Goal: Obtain resource: Download file/media

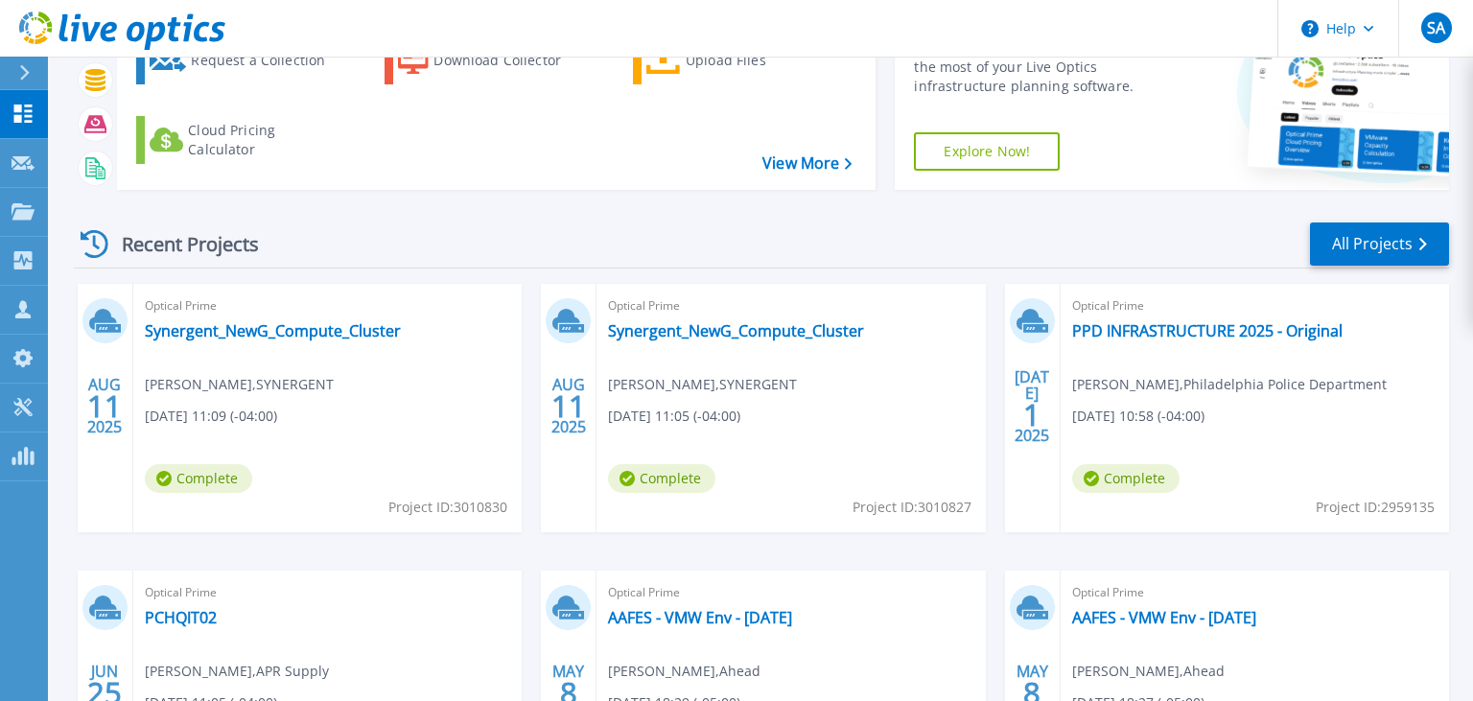
scroll to position [134, 0]
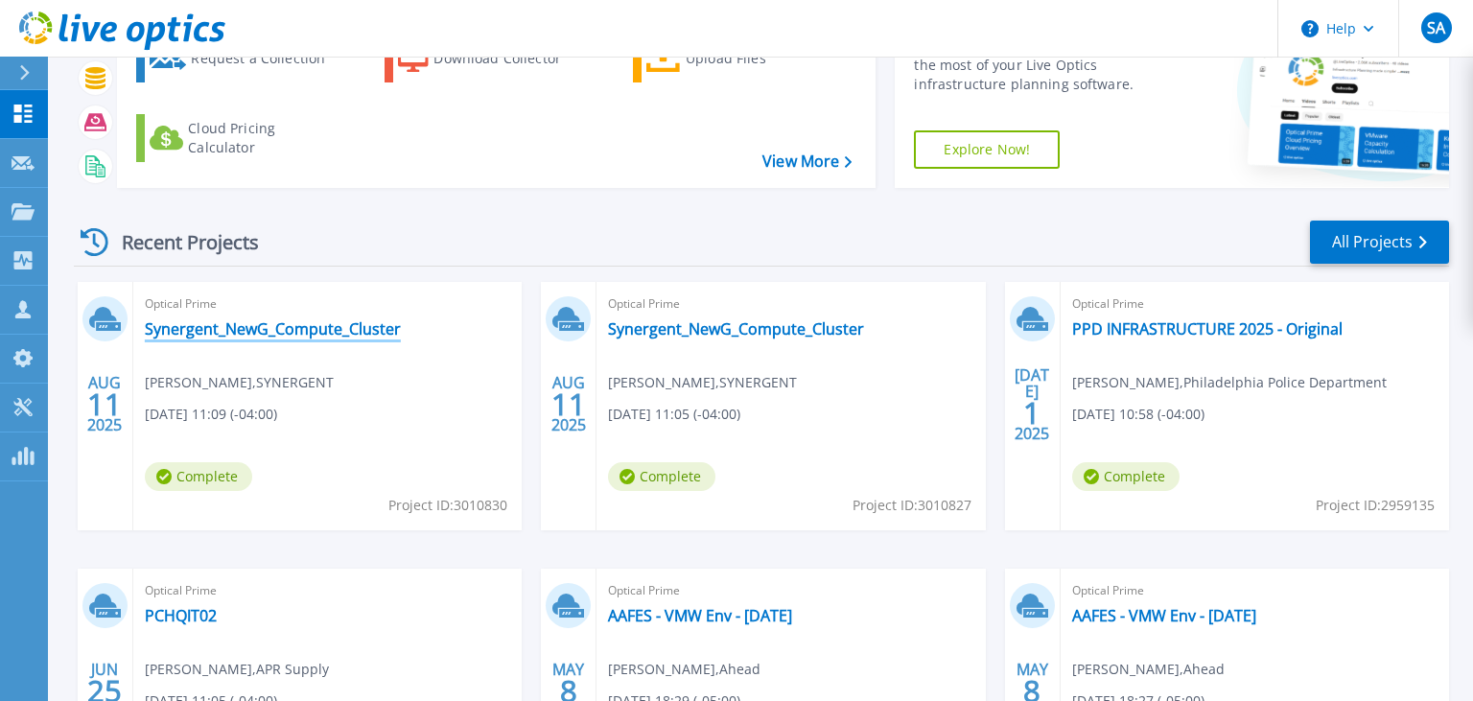
click at [326, 334] on link "Synergent_NewG_Compute_Cluster" at bounding box center [273, 328] width 256 height 19
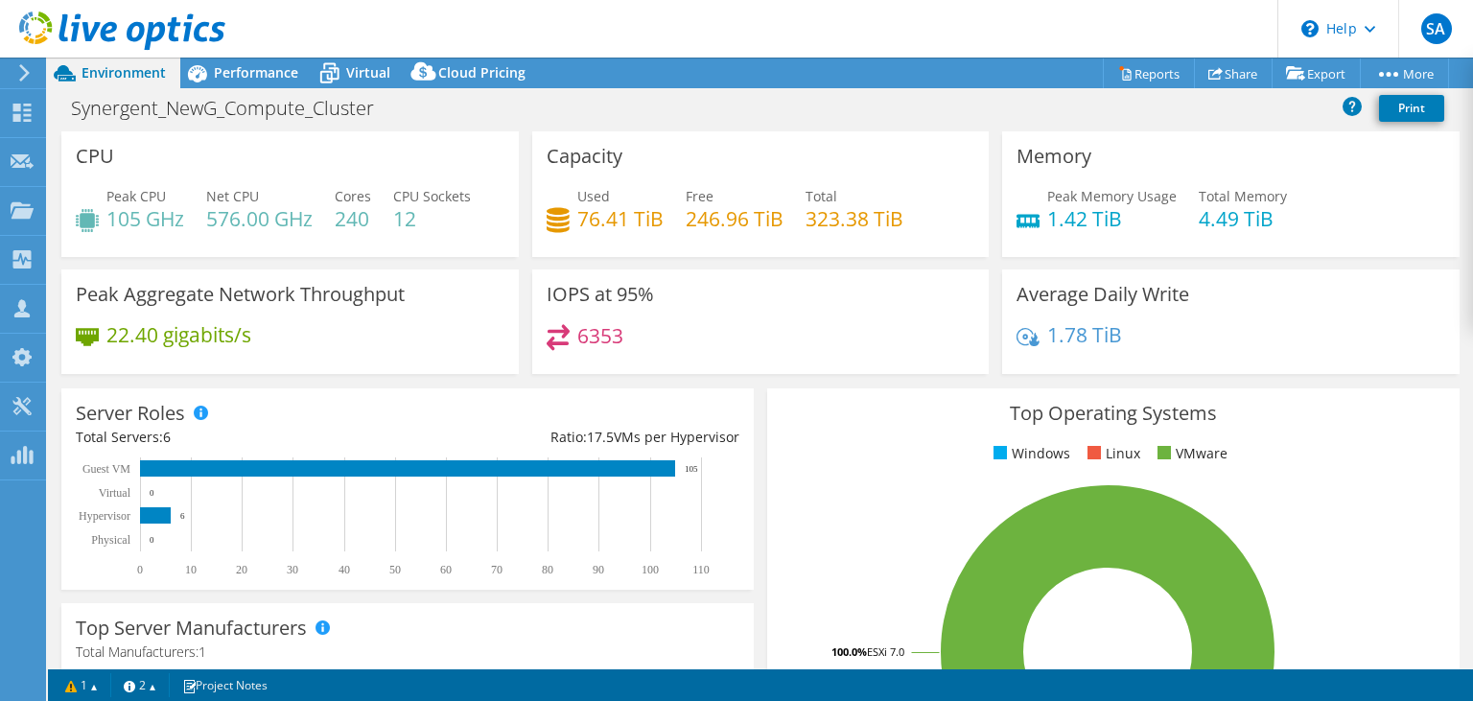
select select "USD"
click at [232, 67] on span "Performance" at bounding box center [256, 72] width 84 height 18
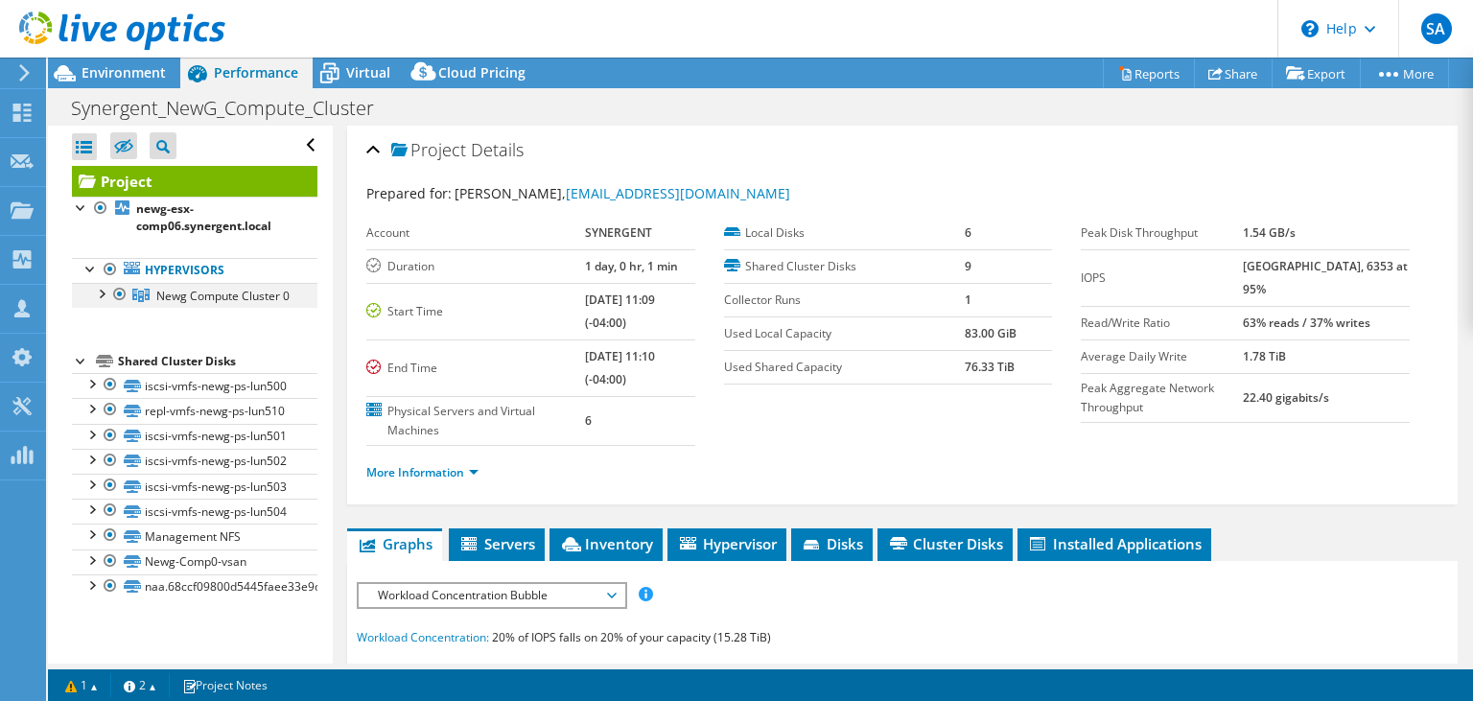
click at [98, 295] on div at bounding box center [100, 292] width 19 height 19
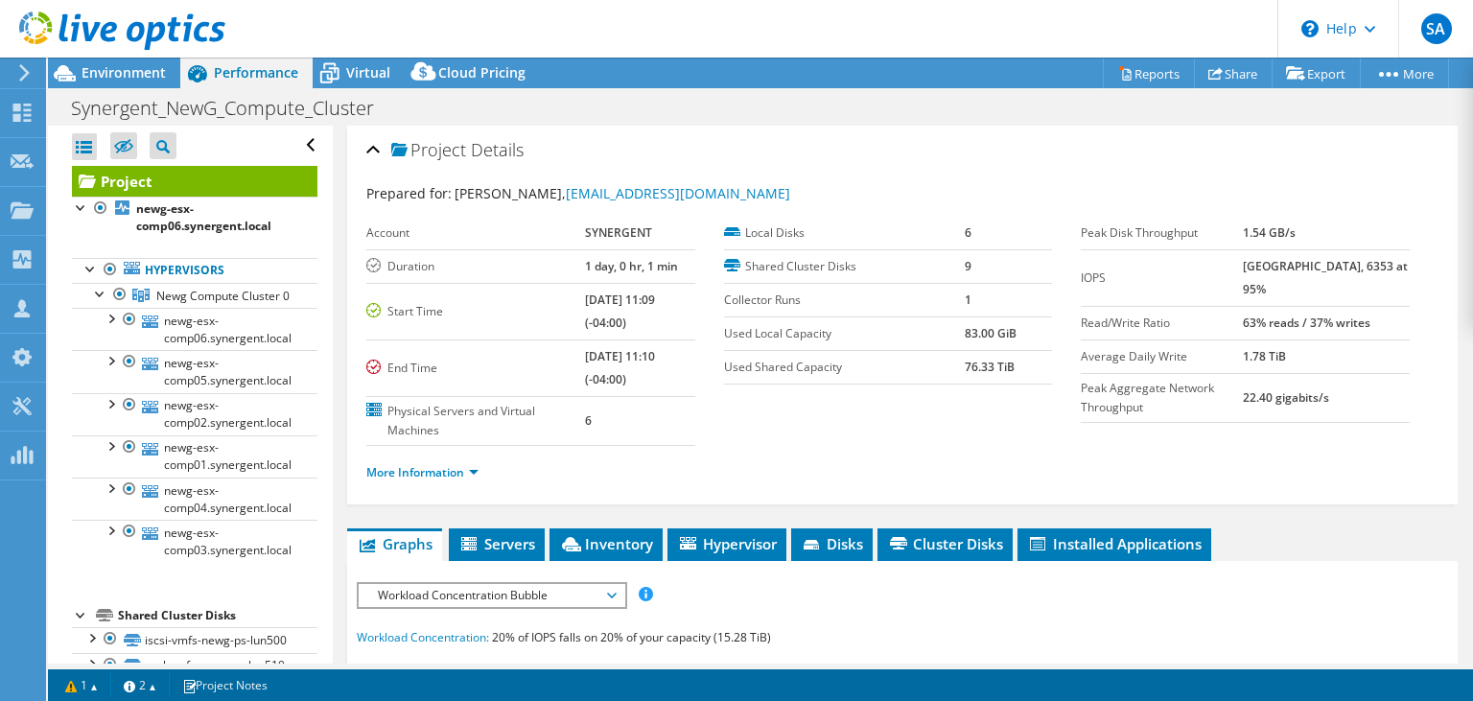
click at [35, 31] on icon at bounding box center [122, 31] width 206 height 39
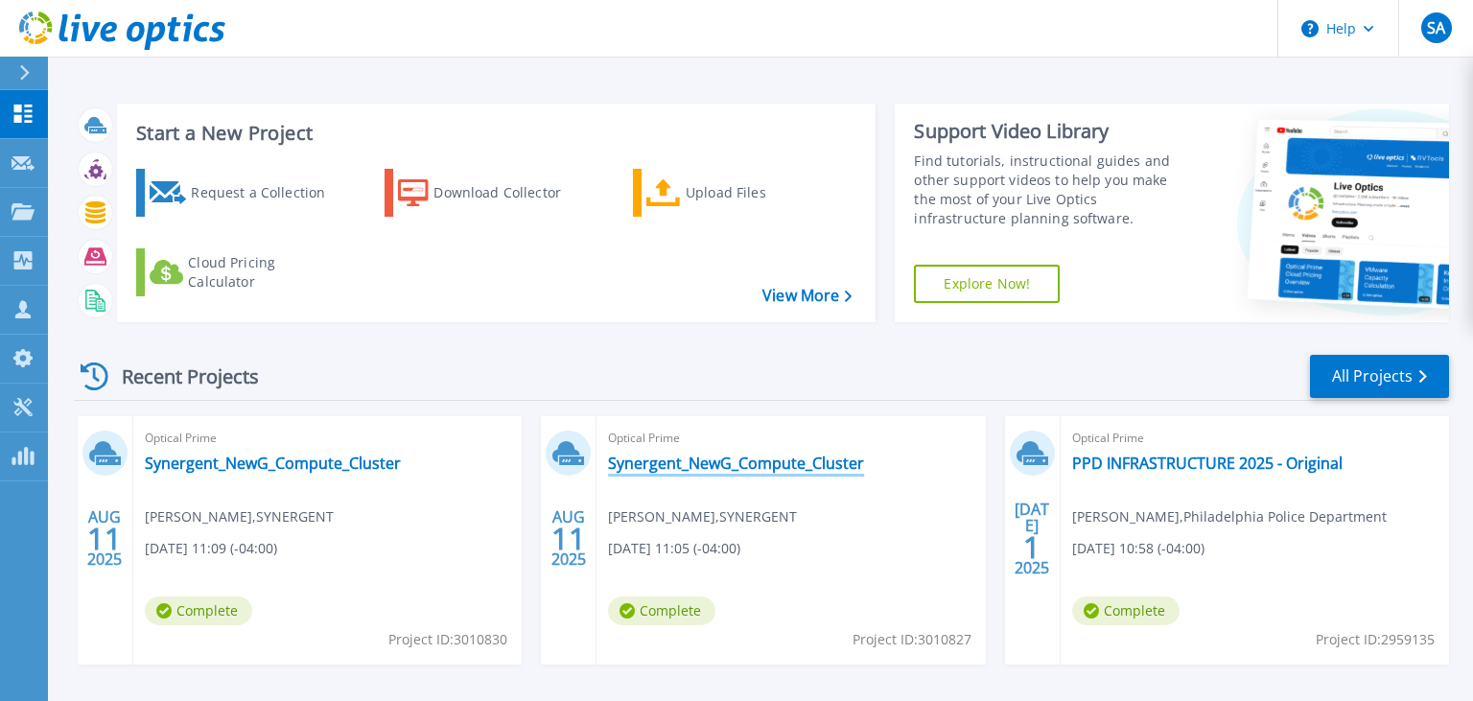
click at [720, 465] on link "Synergent_NewG_Compute_Cluster" at bounding box center [736, 462] width 256 height 19
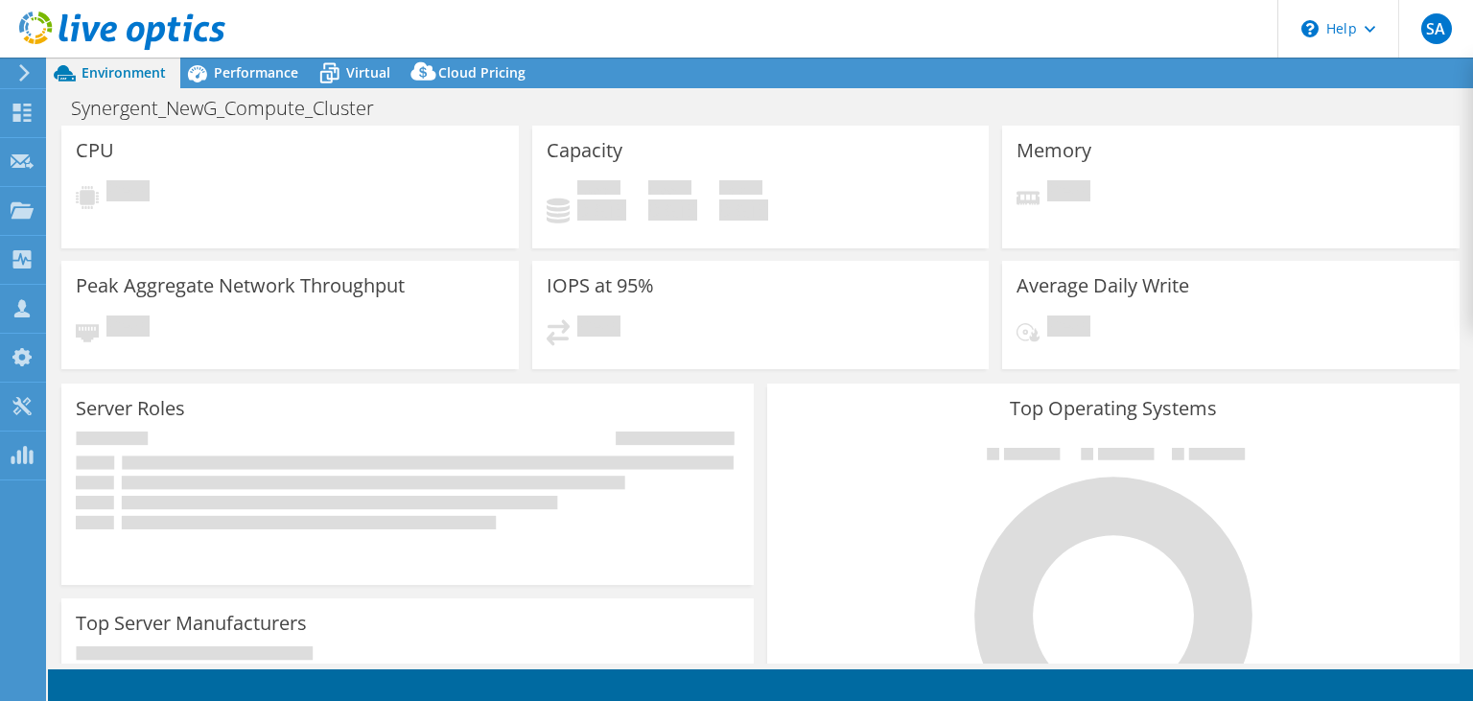
select select "USD"
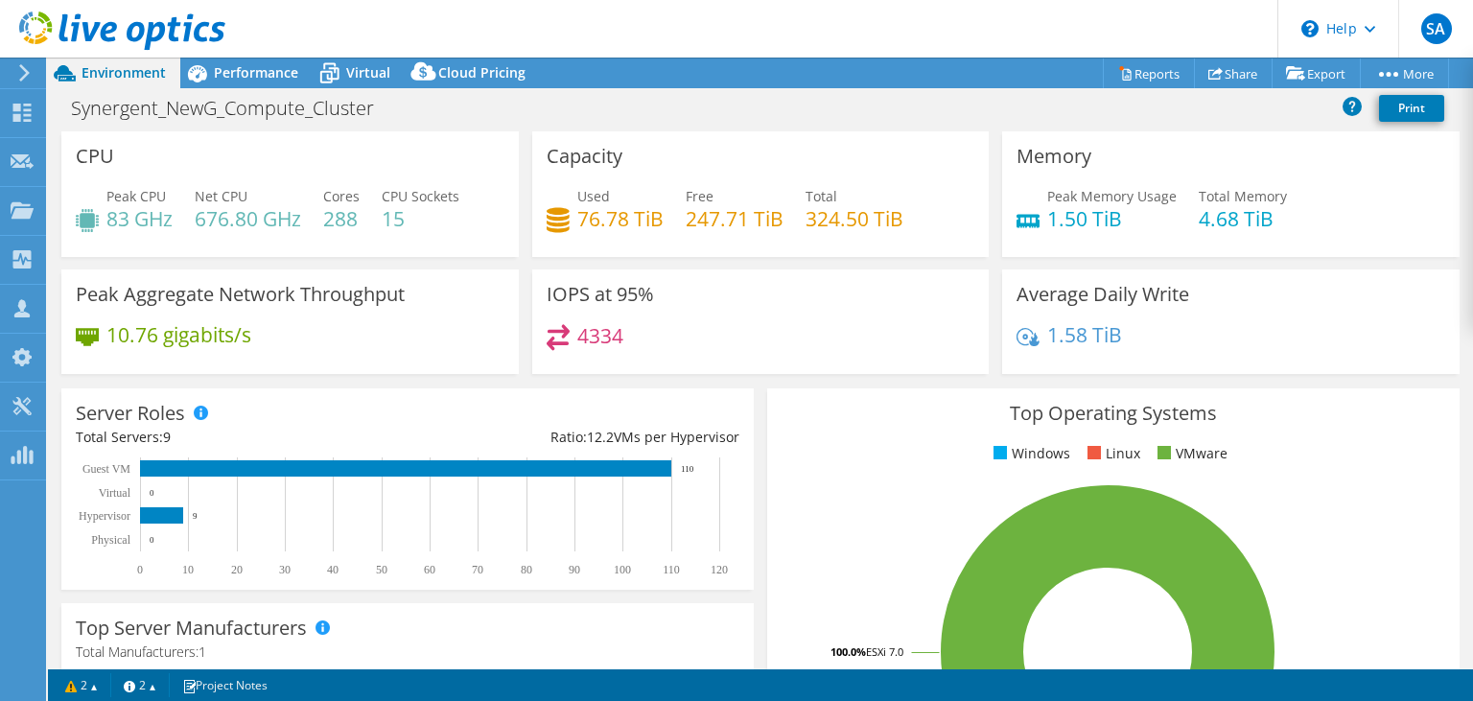
click at [246, 52] on header "SA Partner Team Member [PERSON_NAME] [PERSON_NAME][EMAIL_ADDRESS][PERSON_NAME][…" at bounding box center [736, 29] width 1473 height 58
click at [247, 59] on div "Performance" at bounding box center [246, 73] width 132 height 31
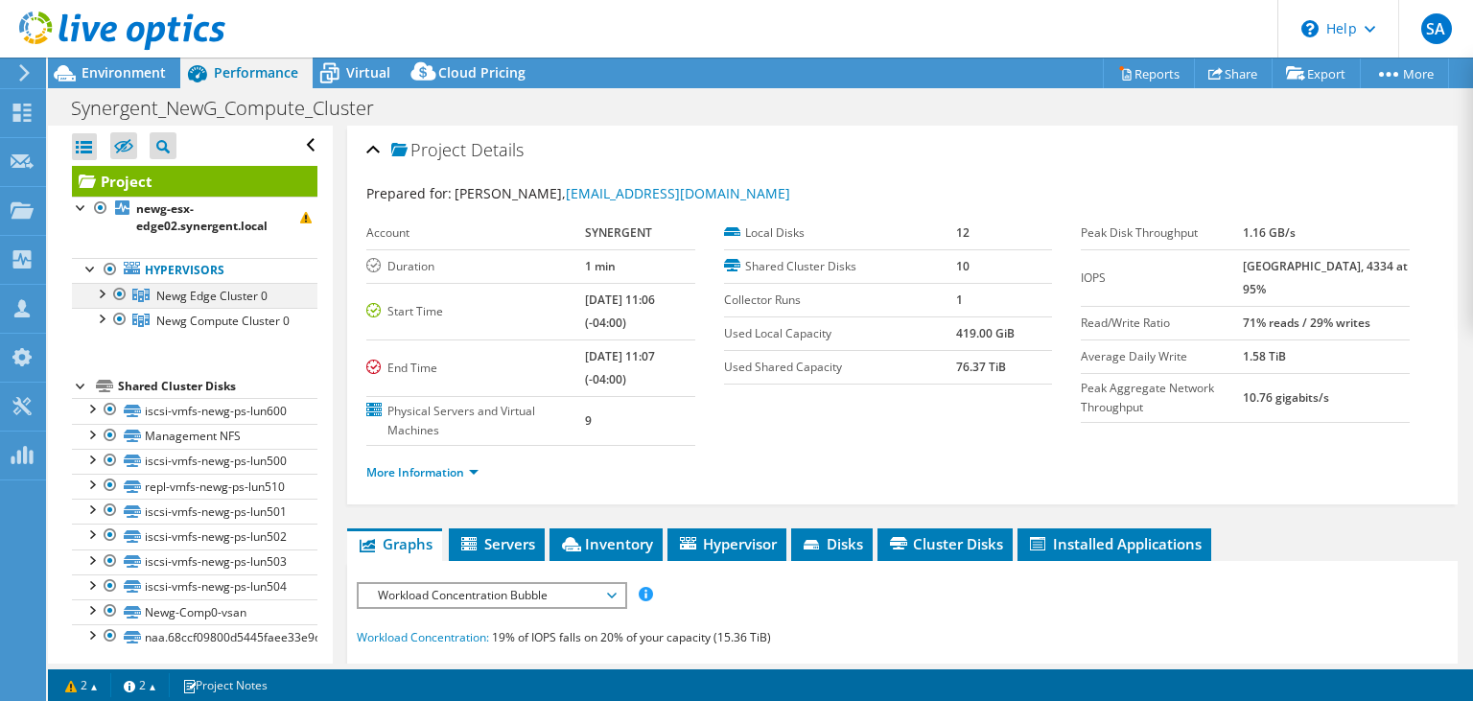
click at [98, 287] on div at bounding box center [100, 292] width 19 height 19
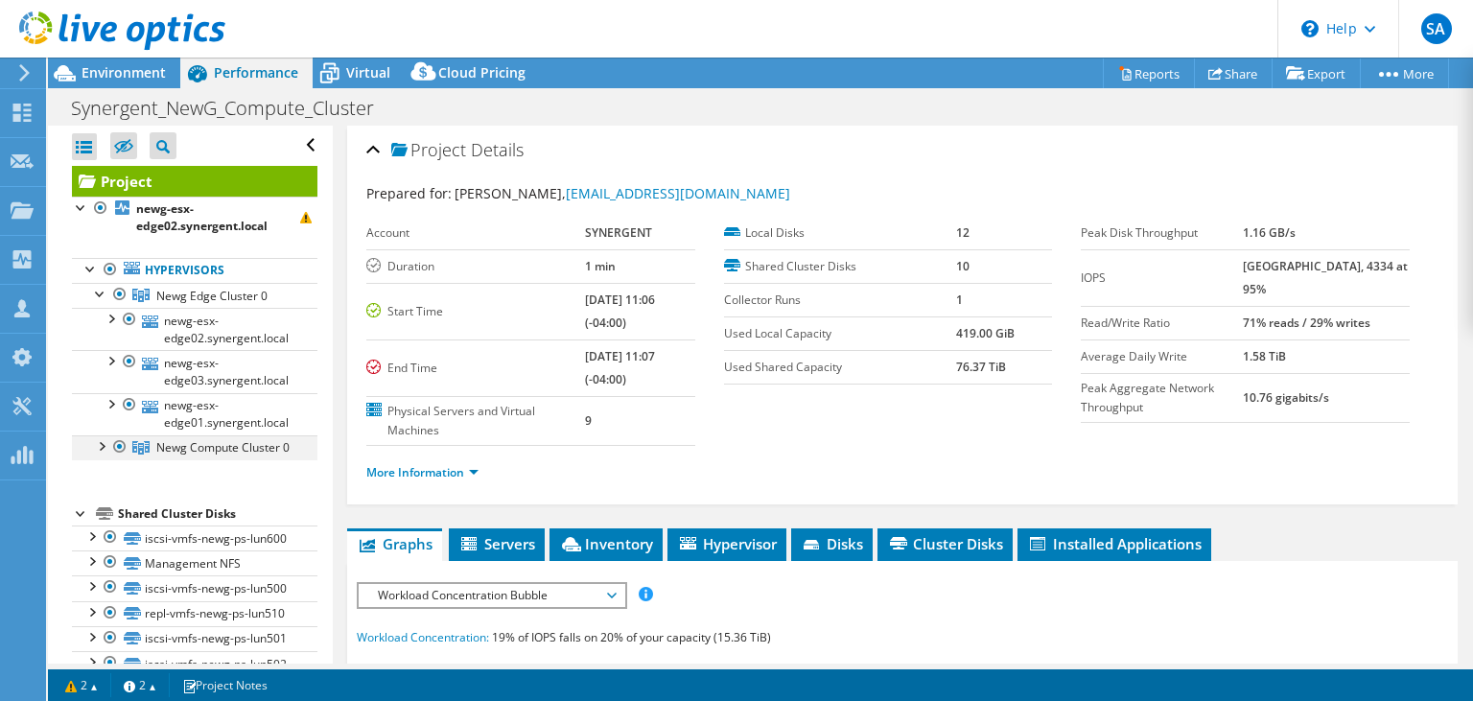
click at [100, 446] on div at bounding box center [100, 444] width 19 height 19
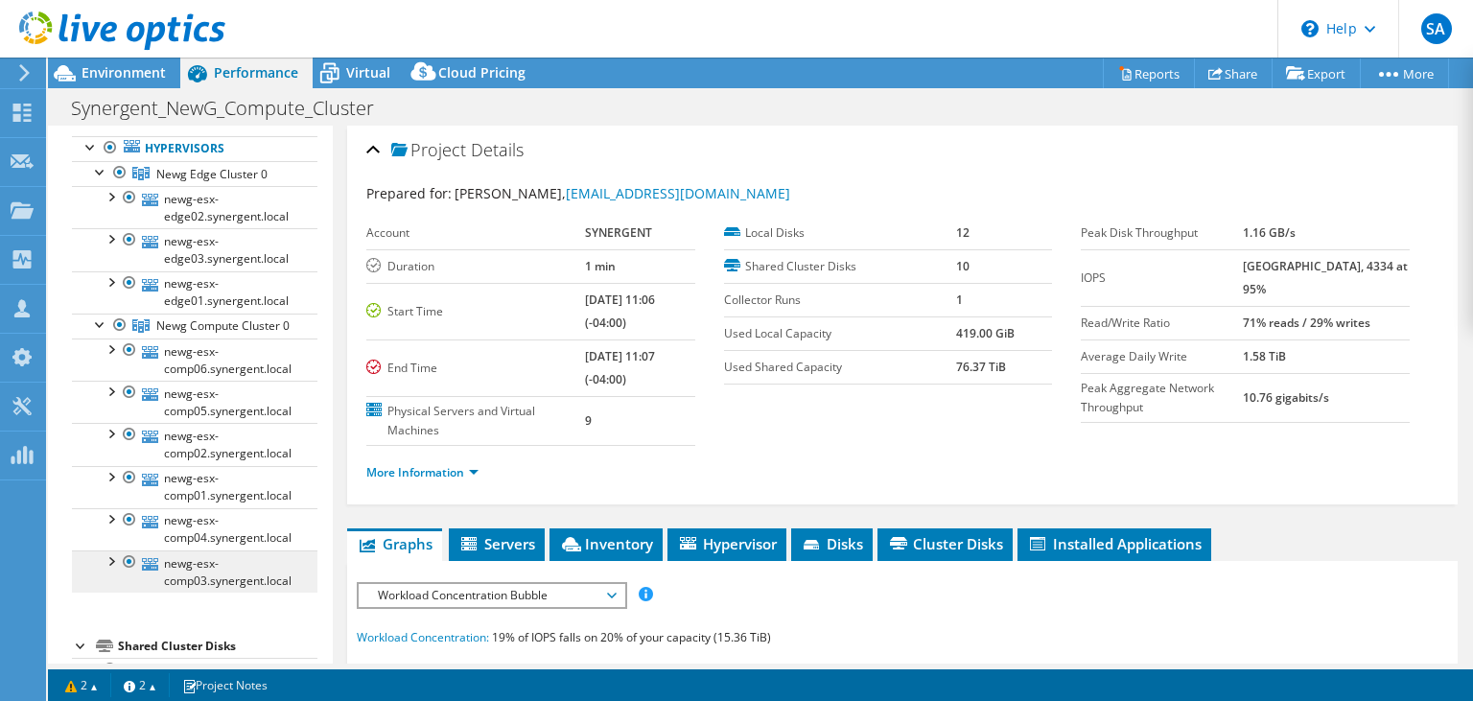
scroll to position [123, 0]
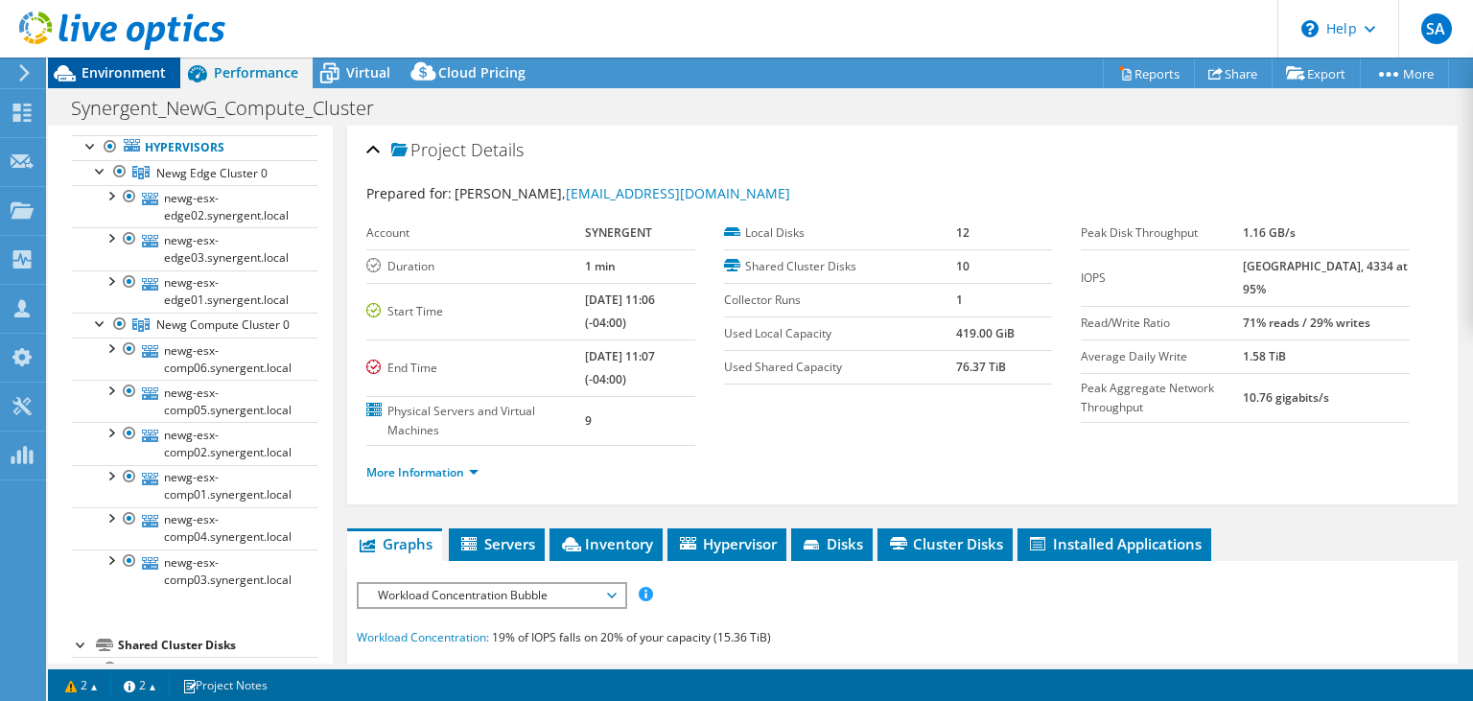
click at [87, 79] on span "Environment" at bounding box center [123, 72] width 84 height 18
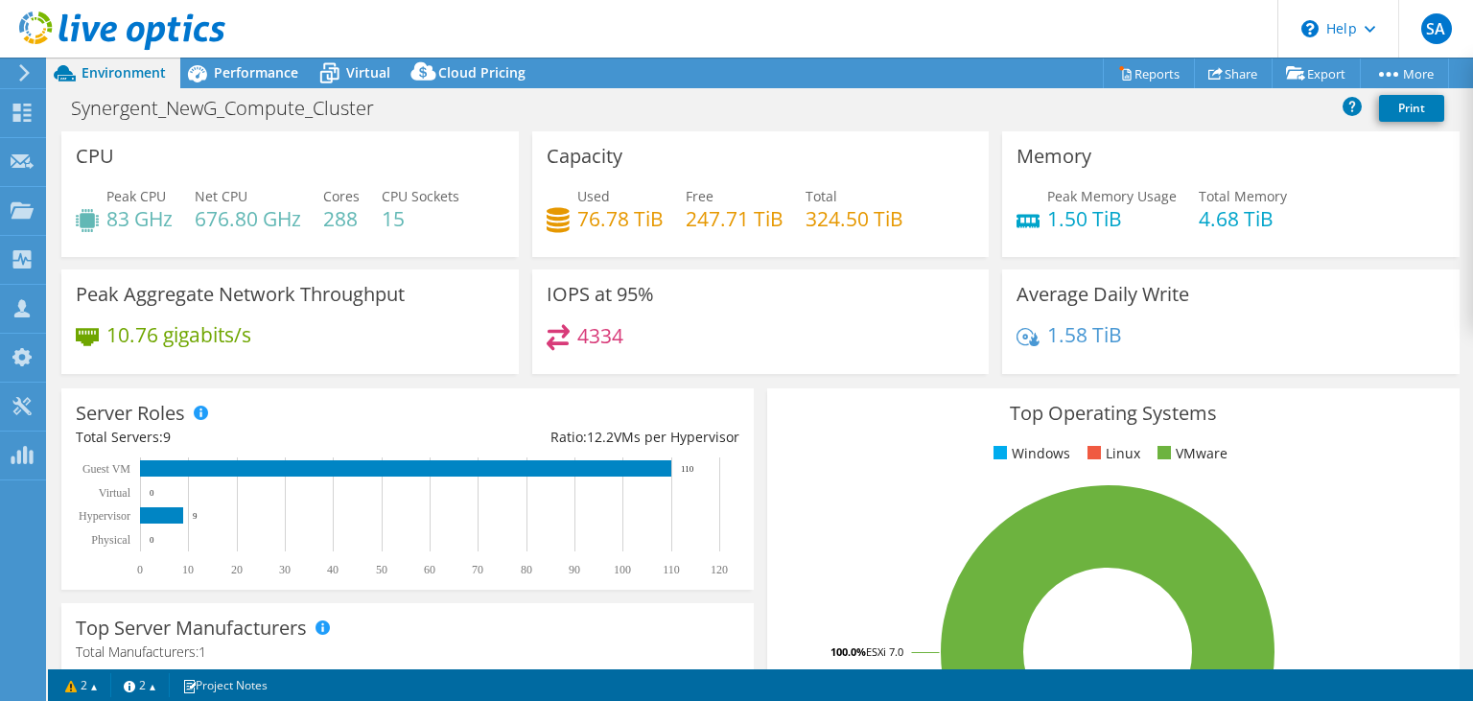
click at [22, 17] on icon at bounding box center [122, 31] width 206 height 39
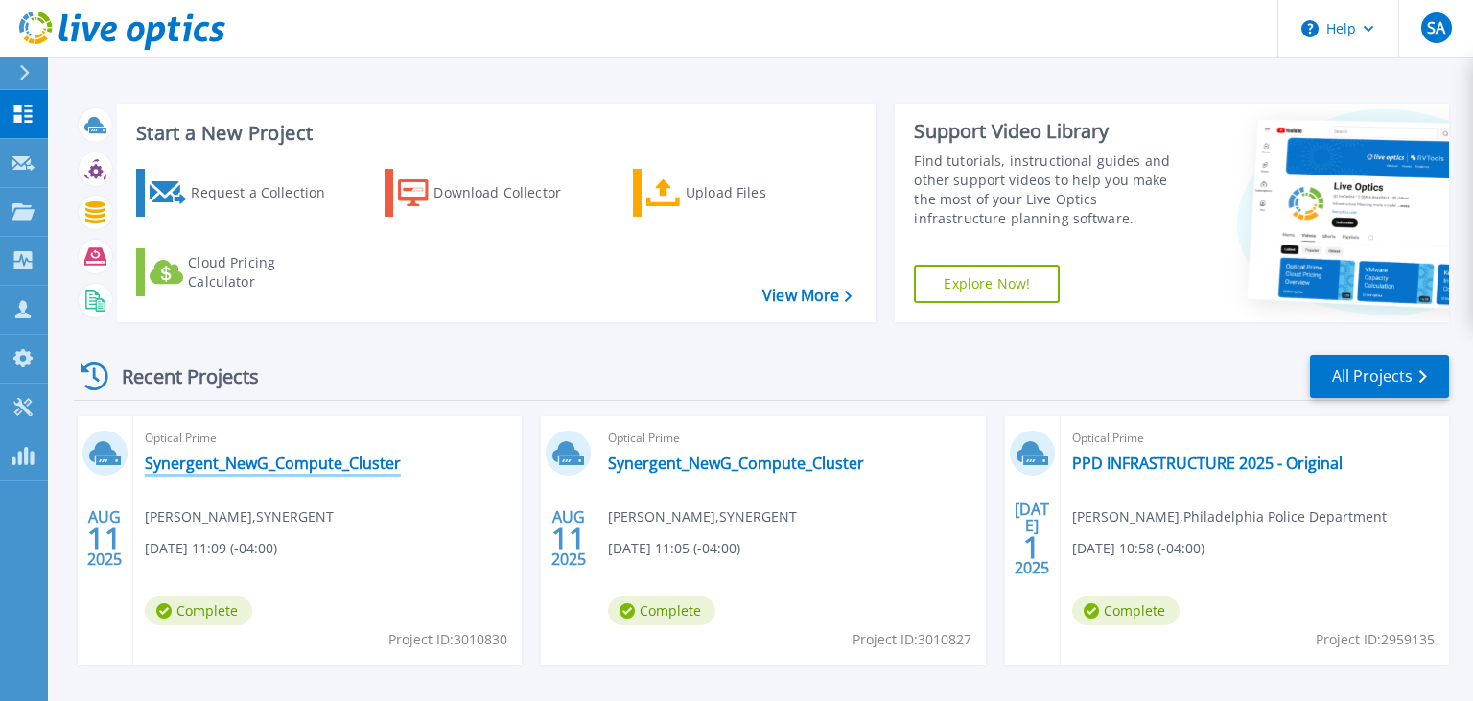
click at [339, 469] on link "Synergent_NewG_Compute_Cluster" at bounding box center [273, 462] width 256 height 19
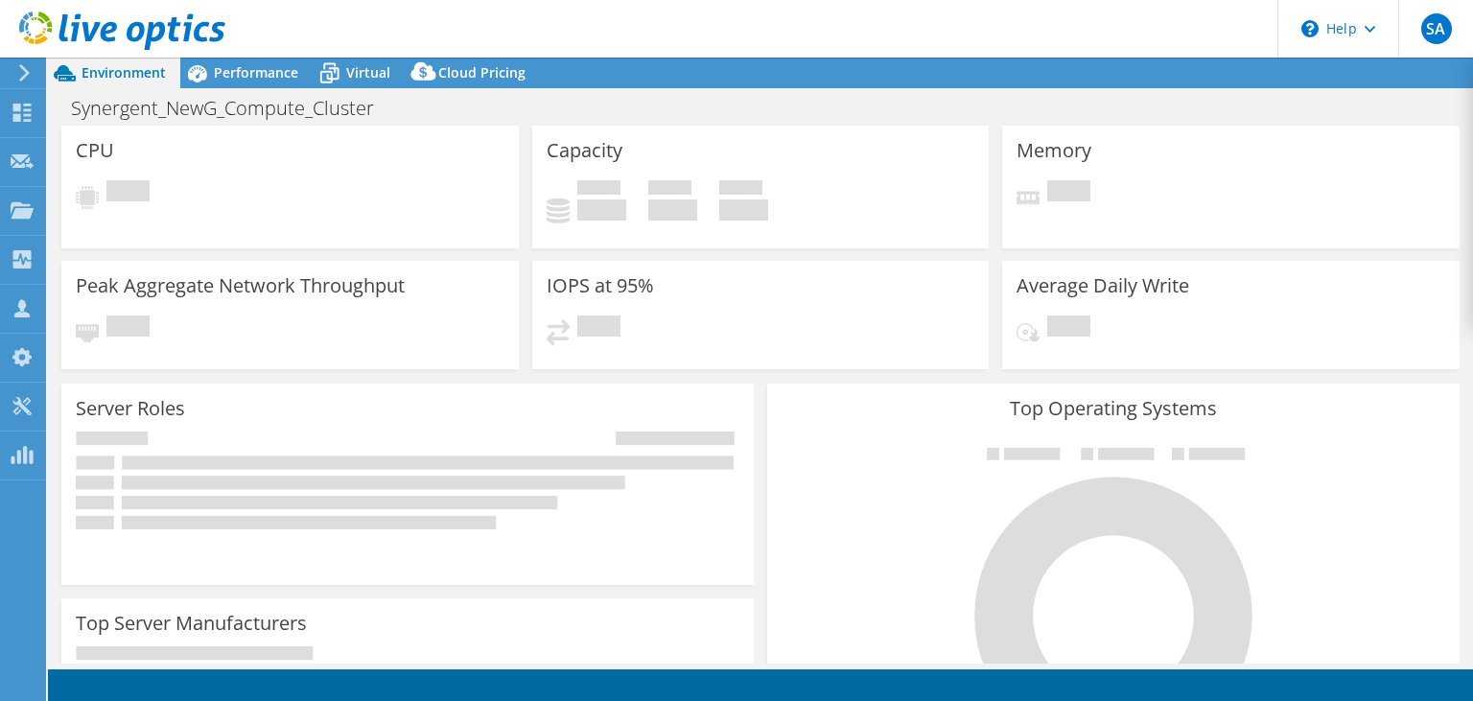
select select "USD"
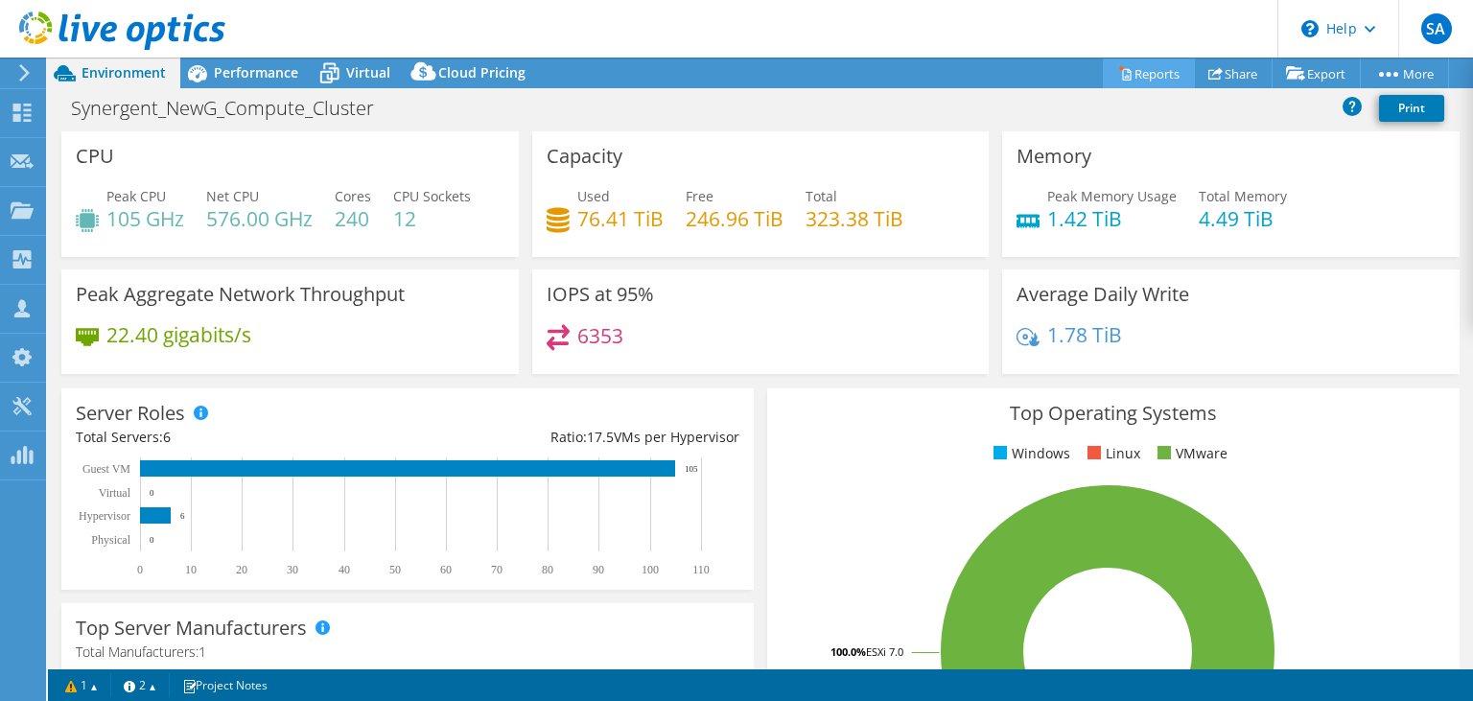
click at [1140, 72] on link "Reports" at bounding box center [1149, 73] width 92 height 30
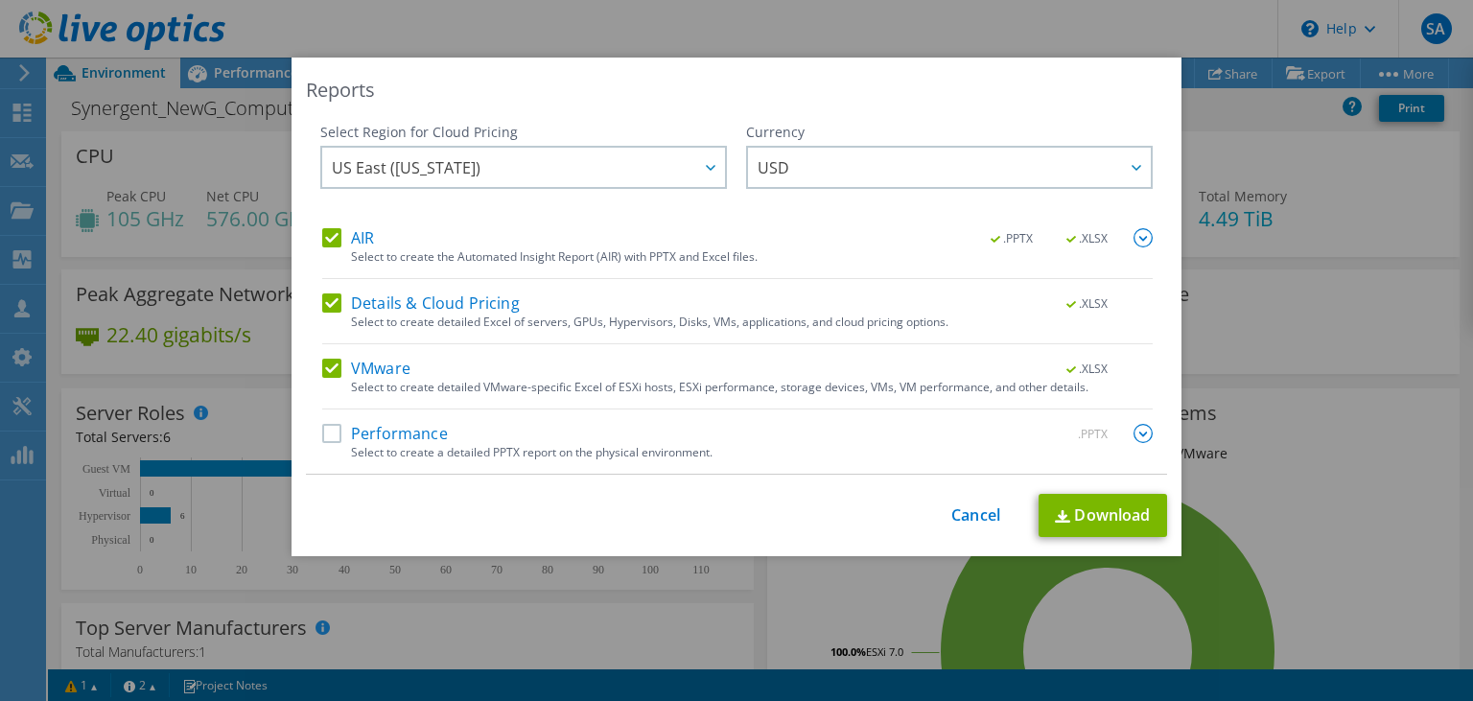
click at [331, 437] on label "Performance" at bounding box center [385, 433] width 126 height 19
click at [0, 0] on input "Performance" at bounding box center [0, 0] width 0 height 0
click at [1098, 518] on link "Download" at bounding box center [1102, 515] width 128 height 43
click at [977, 530] on div "This process may take a while, please wait... Cancel Download" at bounding box center [736, 515] width 861 height 43
click at [957, 517] on link "Cancel" at bounding box center [975, 515] width 49 height 18
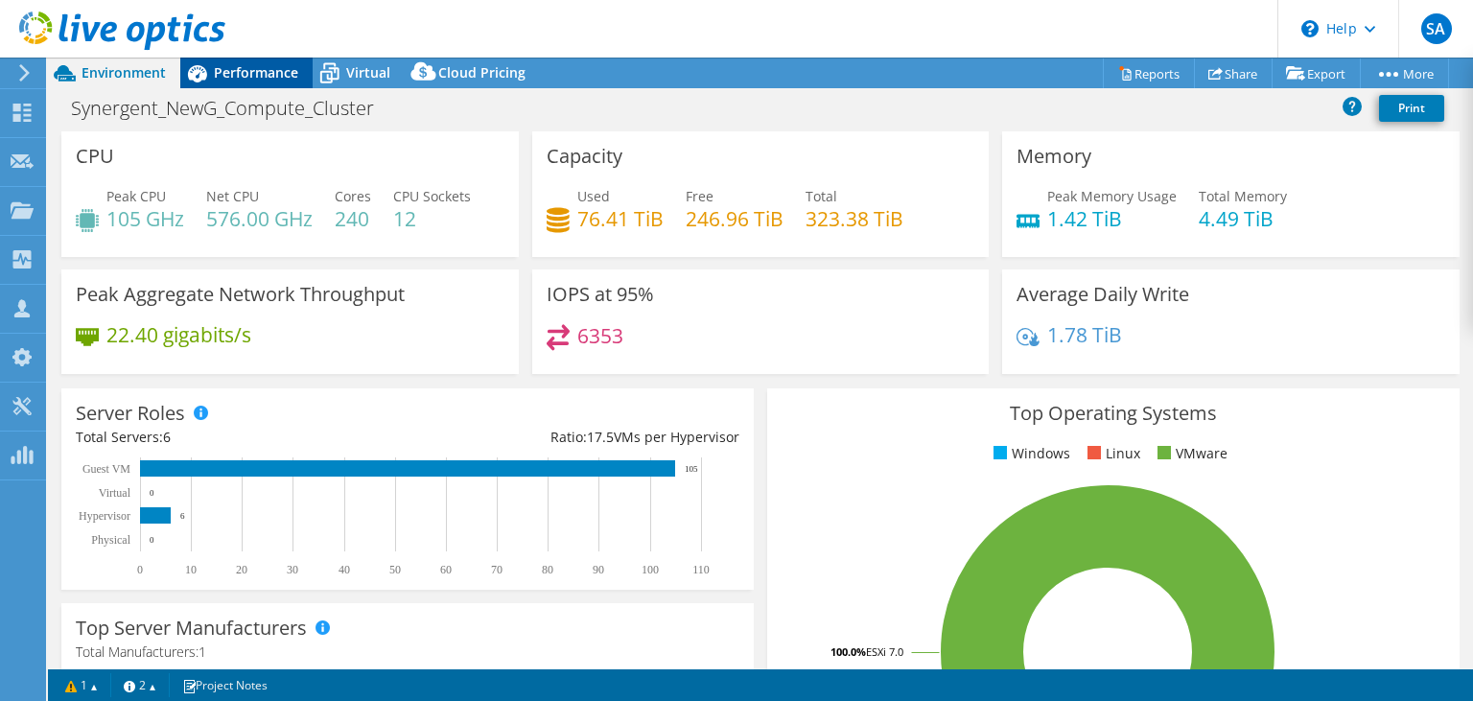
click at [262, 75] on span "Performance" at bounding box center [256, 72] width 84 height 18
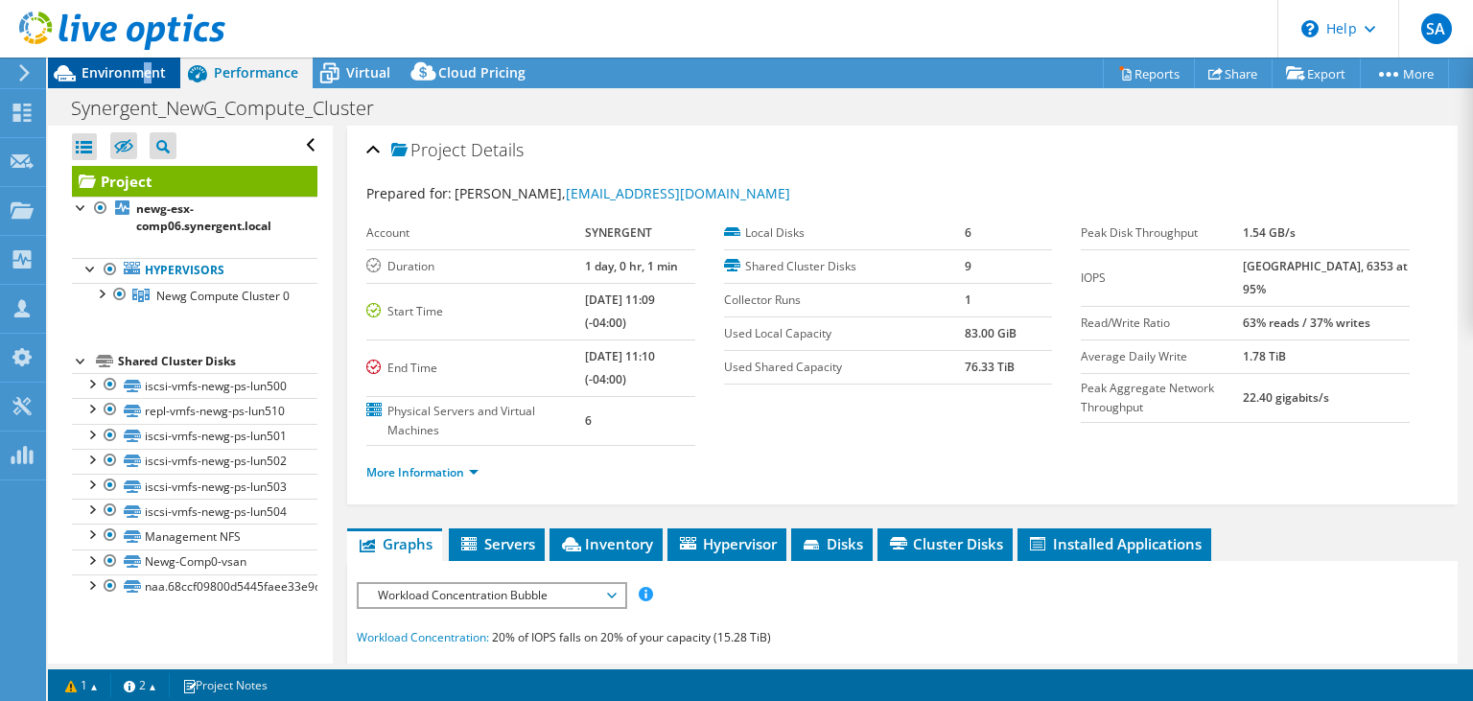
click at [144, 75] on span "Environment" at bounding box center [123, 72] width 84 height 18
